Goal: Browse casually

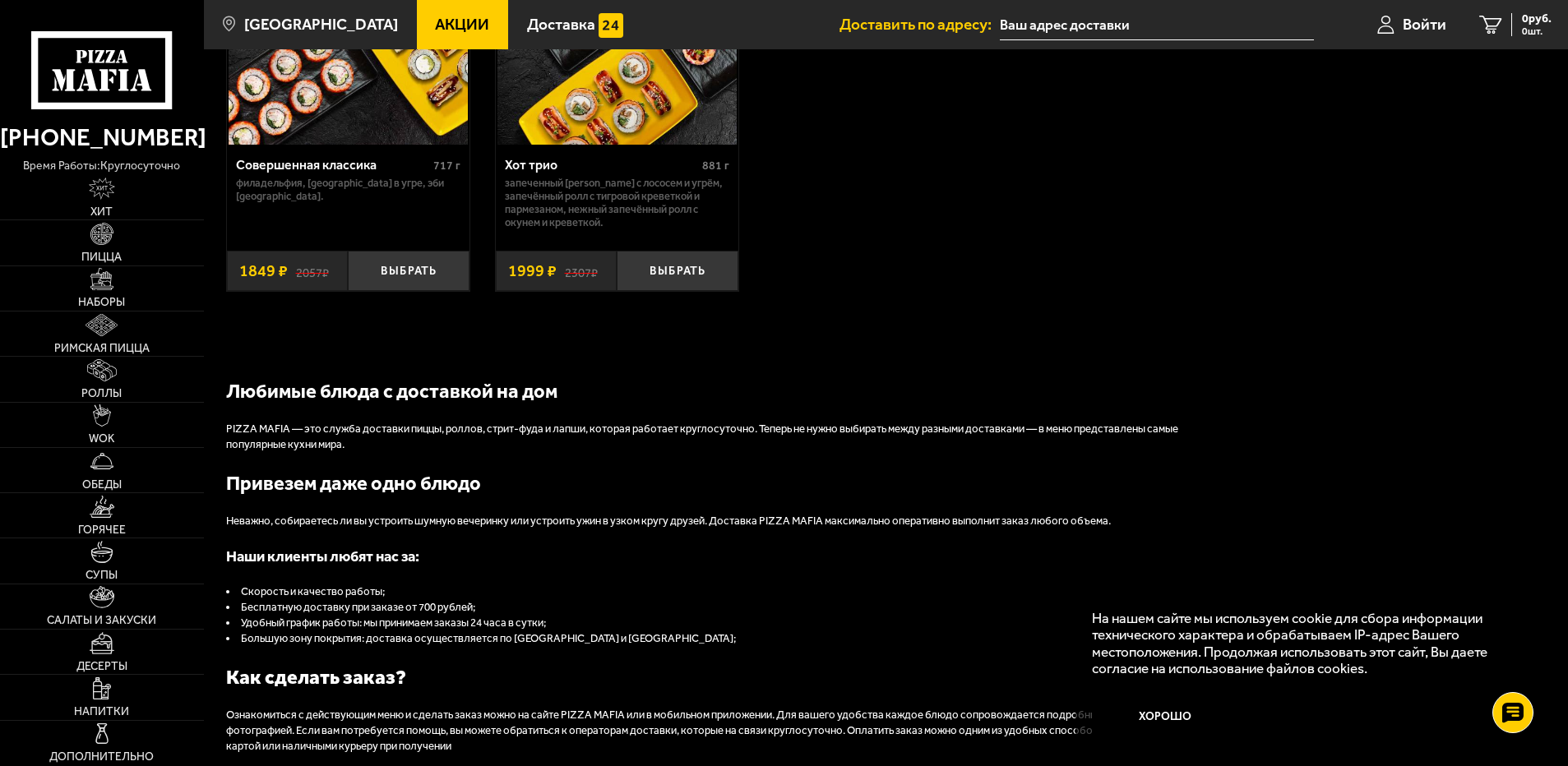
scroll to position [1644, 0]
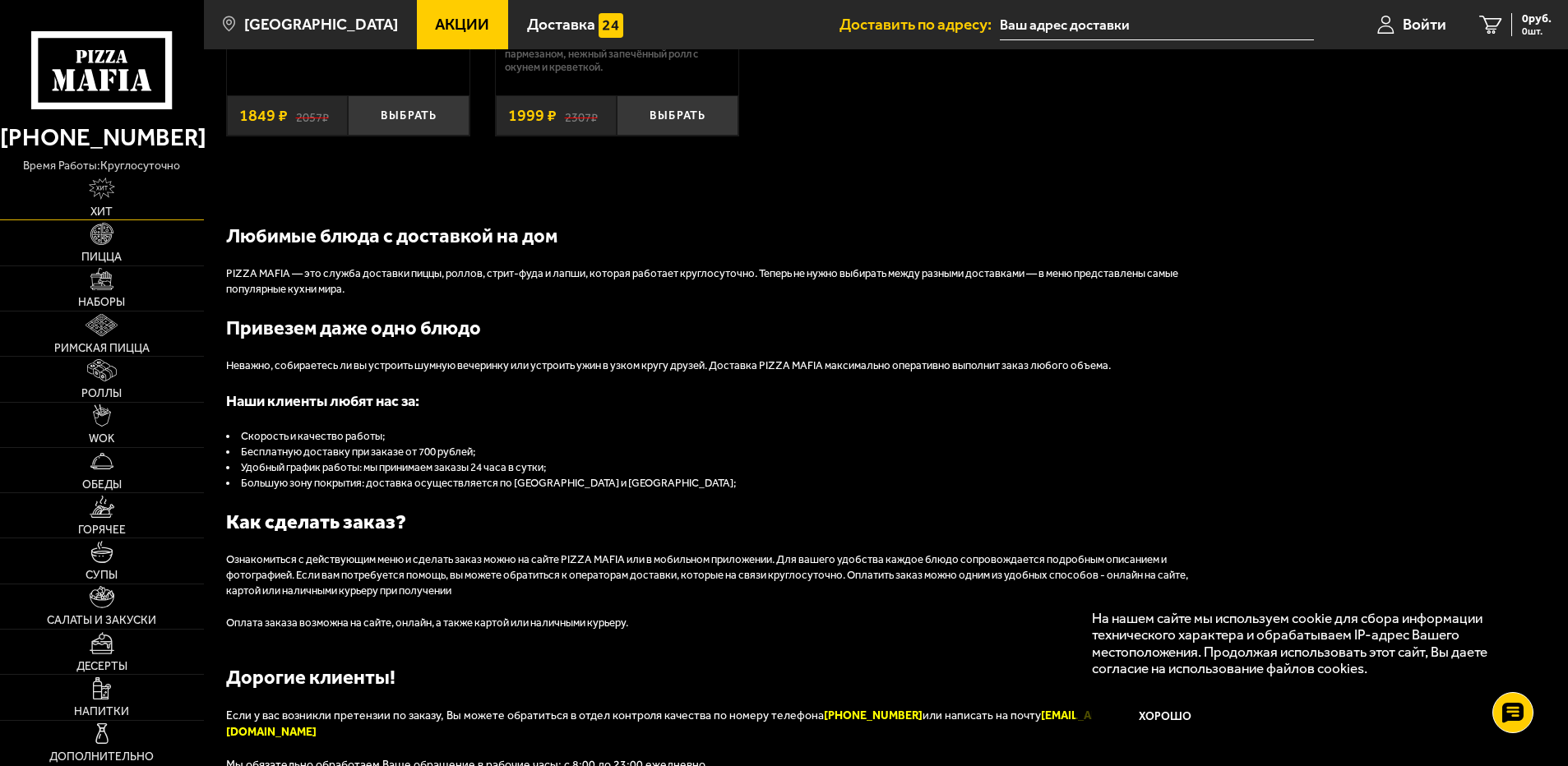
click at [110, 208] on span "Хит" at bounding box center [101, 212] width 22 height 12
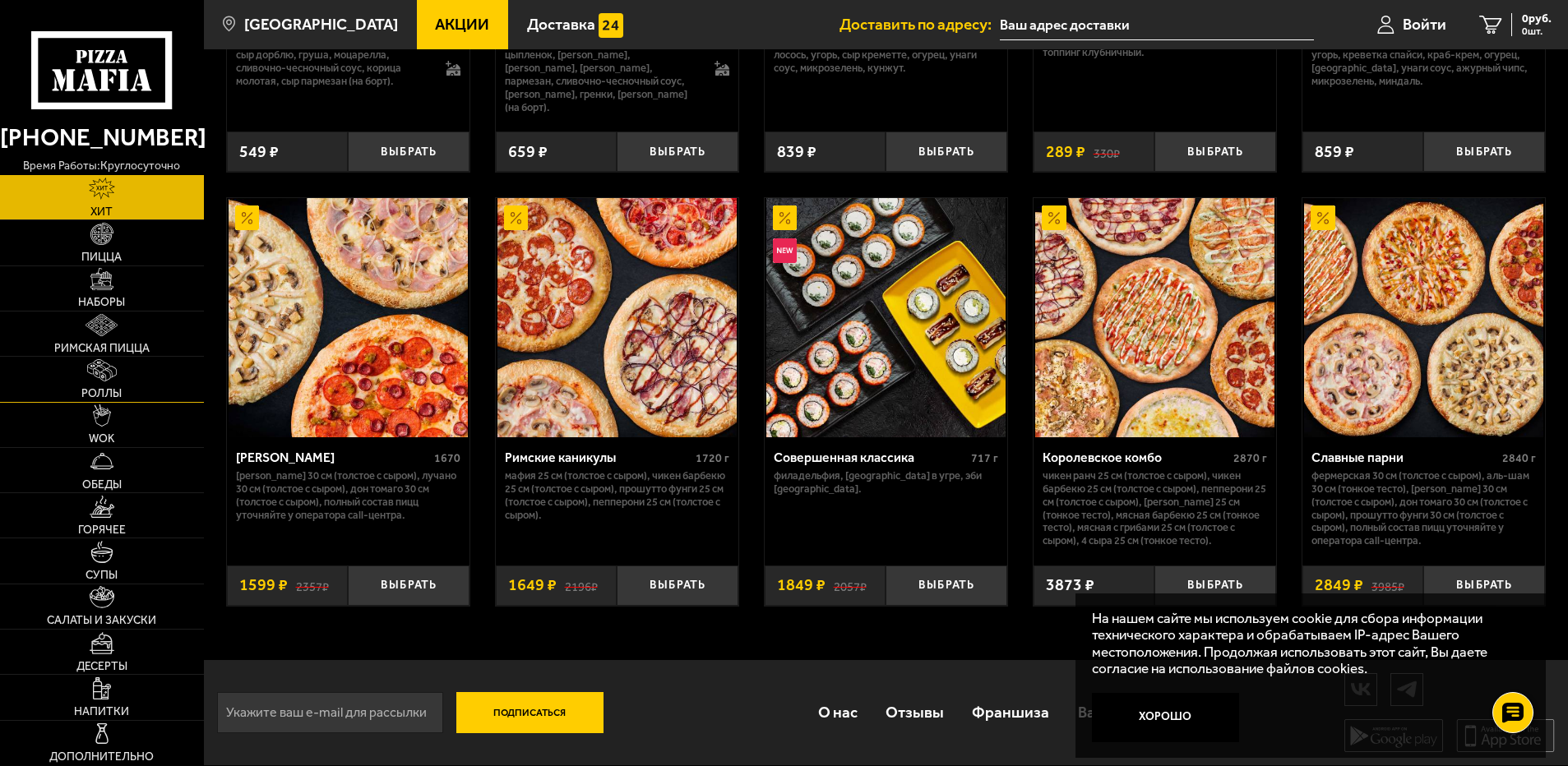
scroll to position [834, 0]
click at [125, 448] on link "Обеды" at bounding box center [101, 471] width 204 height 45
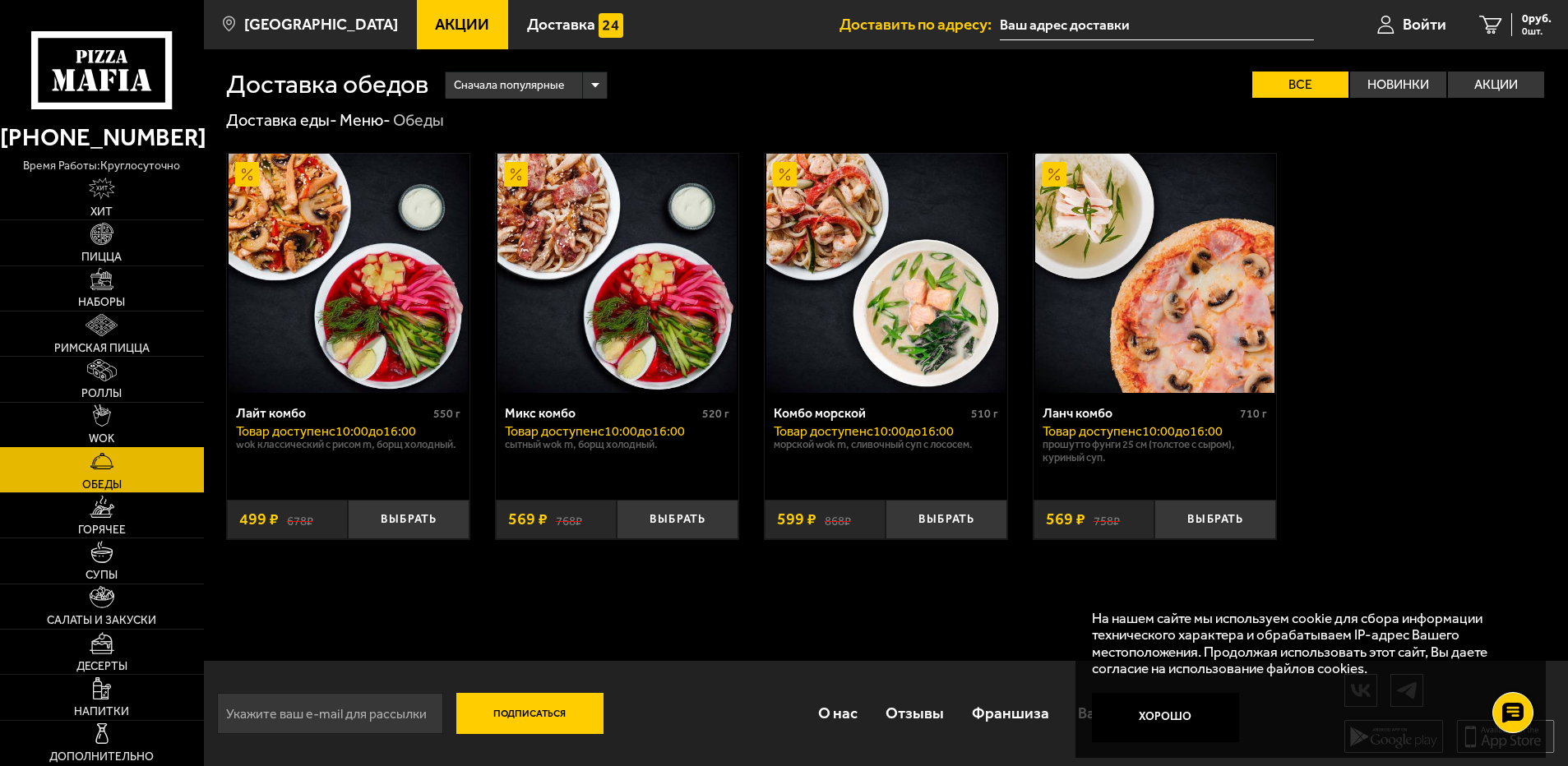
click at [120, 428] on link "WOK" at bounding box center [101, 425] width 204 height 45
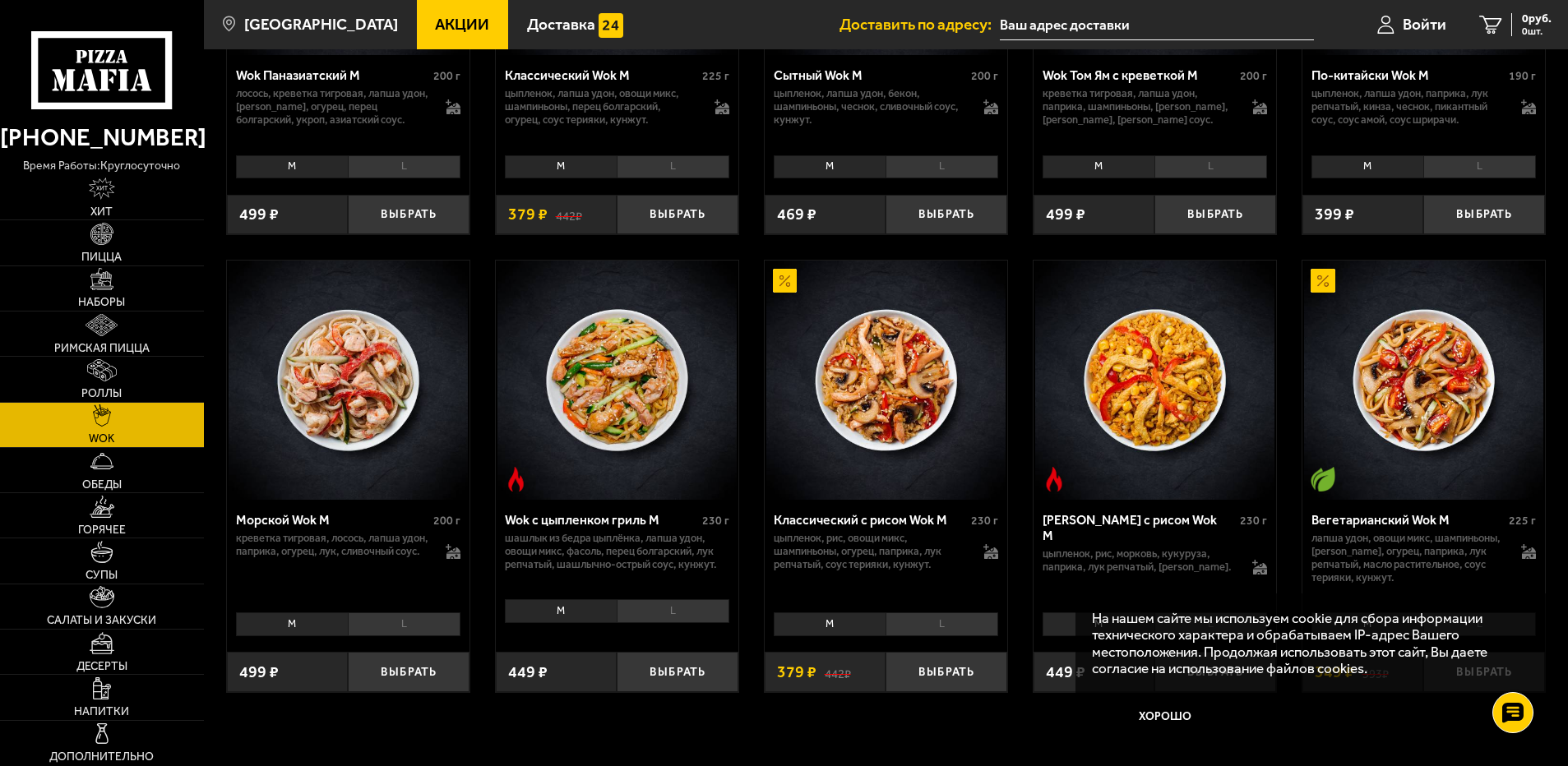
scroll to position [986, 0]
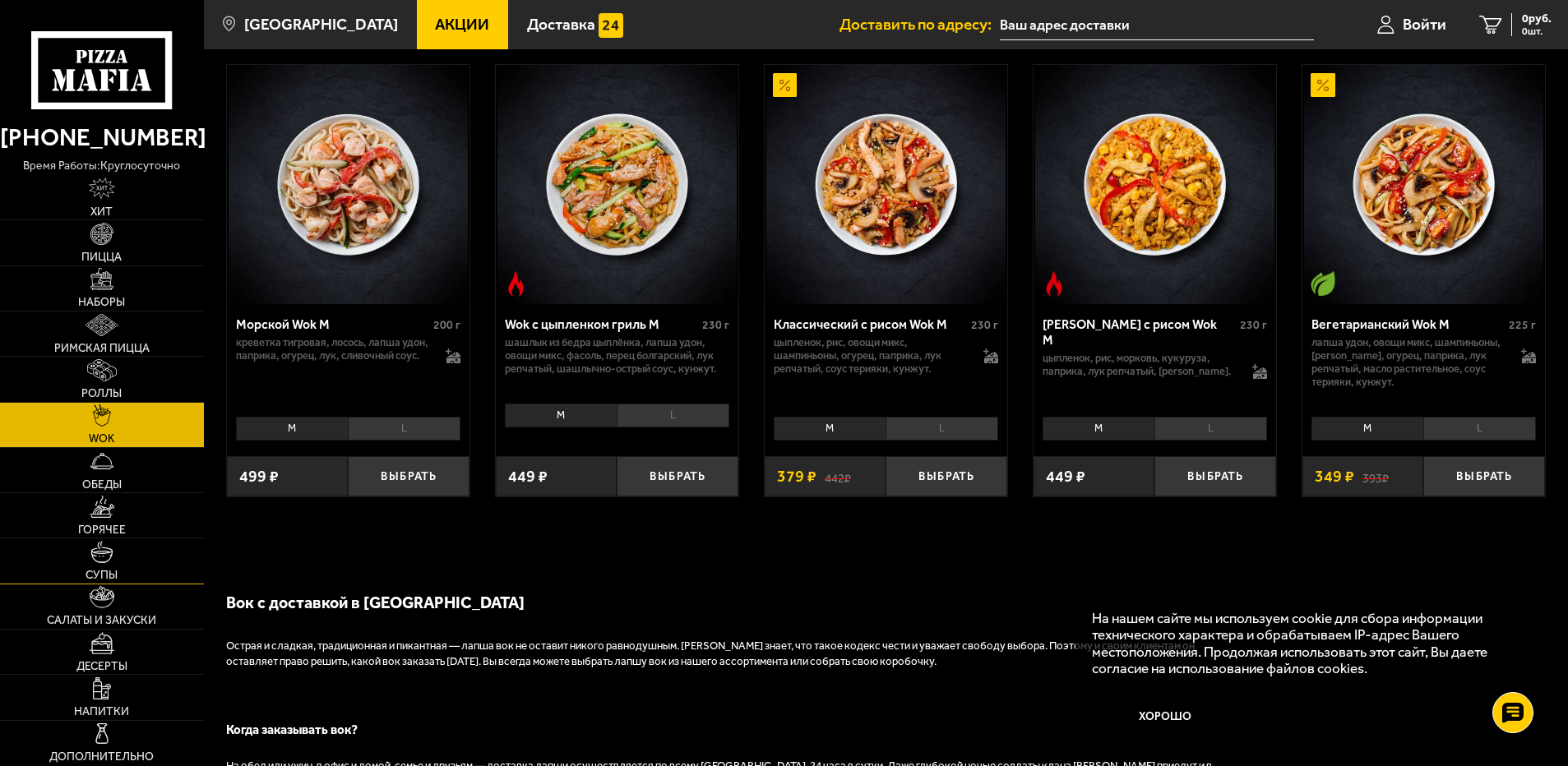
click at [124, 557] on link "Супы" at bounding box center [101, 560] width 204 height 45
